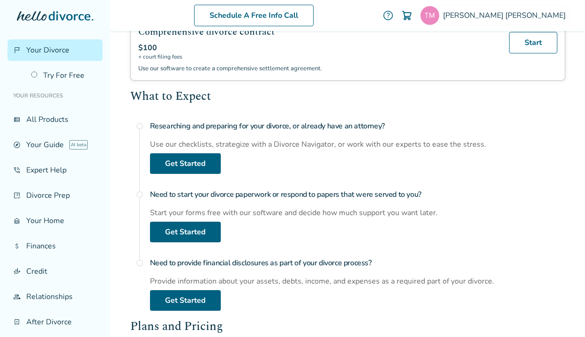
scroll to position [294, 0]
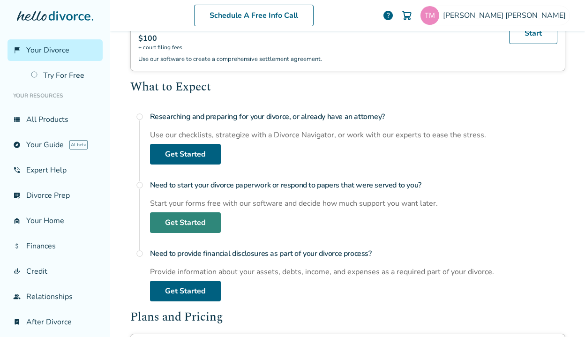
click at [184, 218] on link "Get Started" at bounding box center [185, 222] width 71 height 21
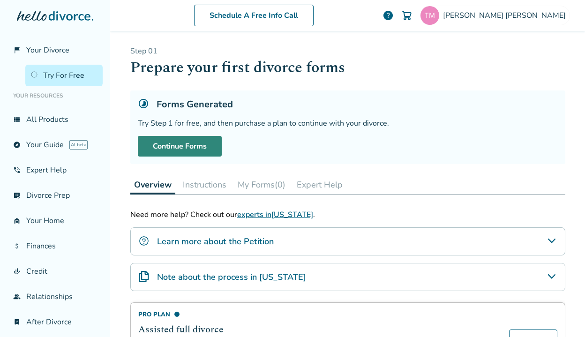
click at [188, 145] on link "Continue Forms" at bounding box center [180, 146] width 84 height 21
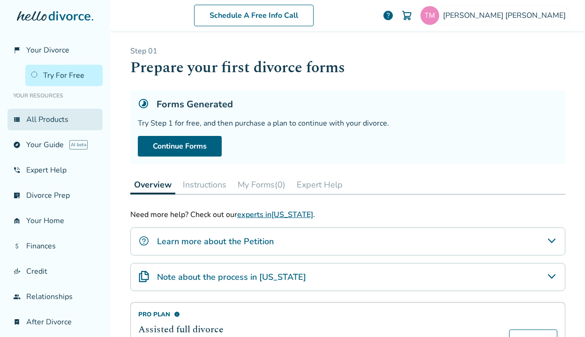
click at [58, 122] on link "view_list All Products" at bounding box center [55, 120] width 95 height 22
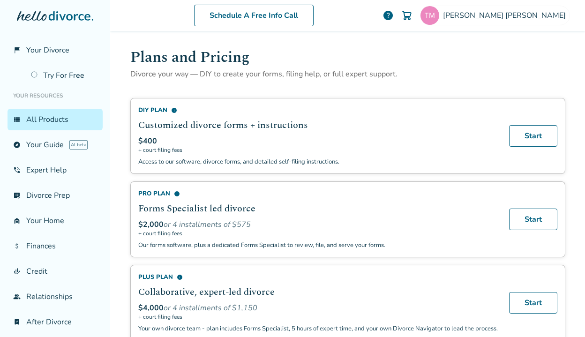
click at [45, 121] on link "view_list All Products" at bounding box center [55, 120] width 95 height 22
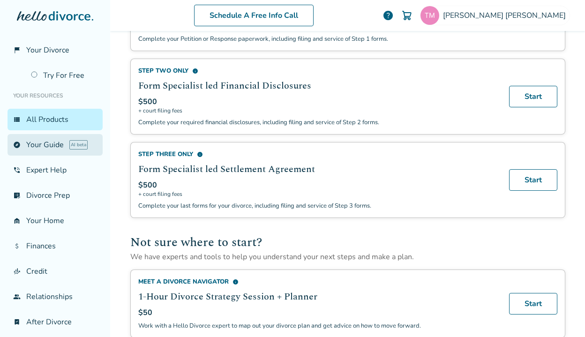
click at [50, 149] on link "explore Your Guide AI beta" at bounding box center [55, 145] width 95 height 22
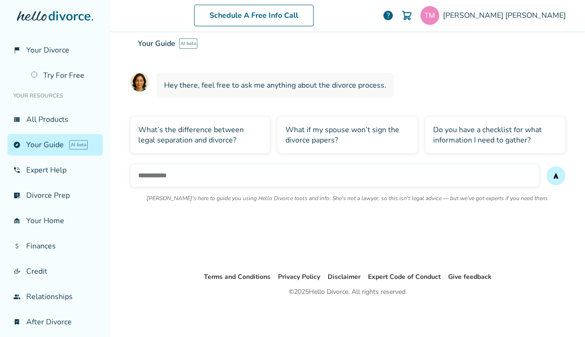
scroll to position [63, 0]
click at [45, 173] on link "phone_in_talk Expert Help" at bounding box center [55, 170] width 95 height 22
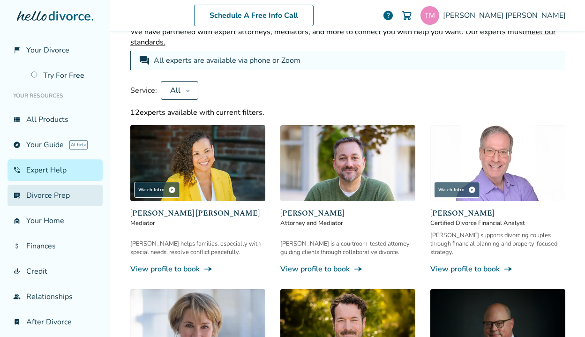
click at [48, 194] on link "list_alt_check Divorce Prep" at bounding box center [55, 196] width 95 height 22
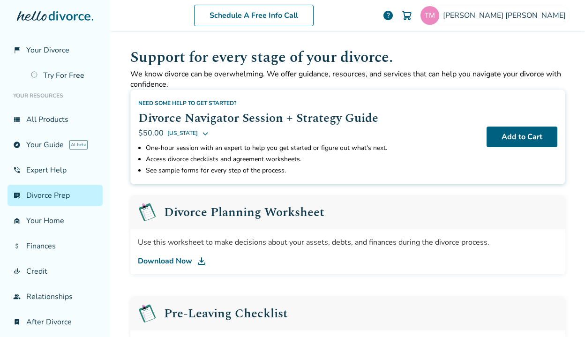
click at [183, 262] on link "Download Now" at bounding box center [348, 261] width 420 height 11
click at [62, 68] on link "Try For Free" at bounding box center [63, 76] width 77 height 22
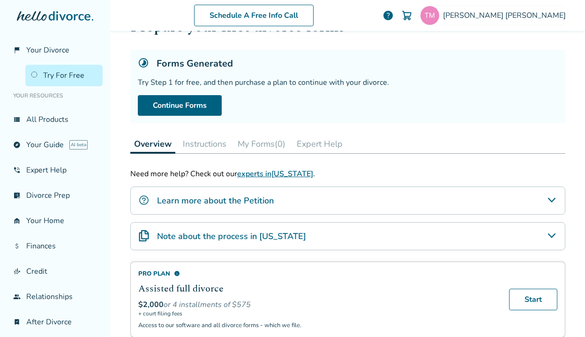
scroll to position [40, 0]
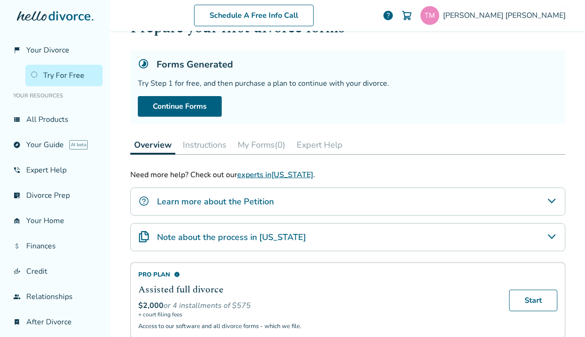
click at [258, 145] on button "My Forms (0)" at bounding box center [261, 145] width 55 height 19
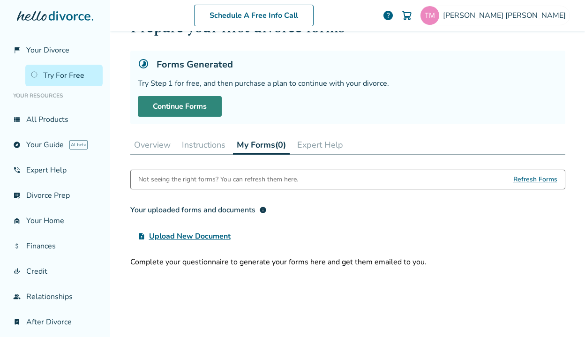
click at [200, 110] on link "Continue Forms" at bounding box center [180, 106] width 84 height 21
